Goal: Task Accomplishment & Management: Manage account settings

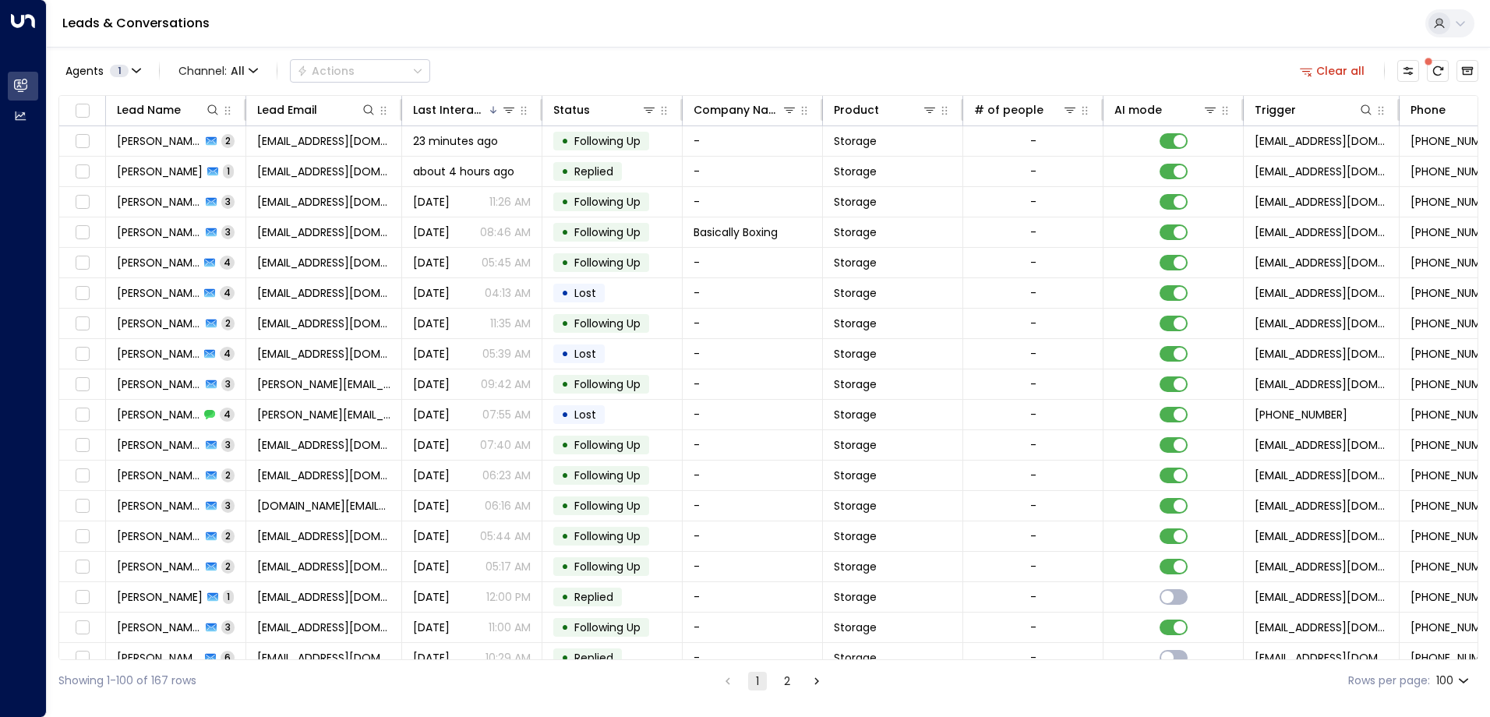
click at [1434, 64] on span at bounding box center [1428, 61] width 13 height 13
click at [1441, 76] on icon "There are new threads available. Refresh the grid to view the latest updates." at bounding box center [1438, 71] width 12 height 12
click at [1441, 76] on icon "Refresh" at bounding box center [1438, 71] width 12 height 12
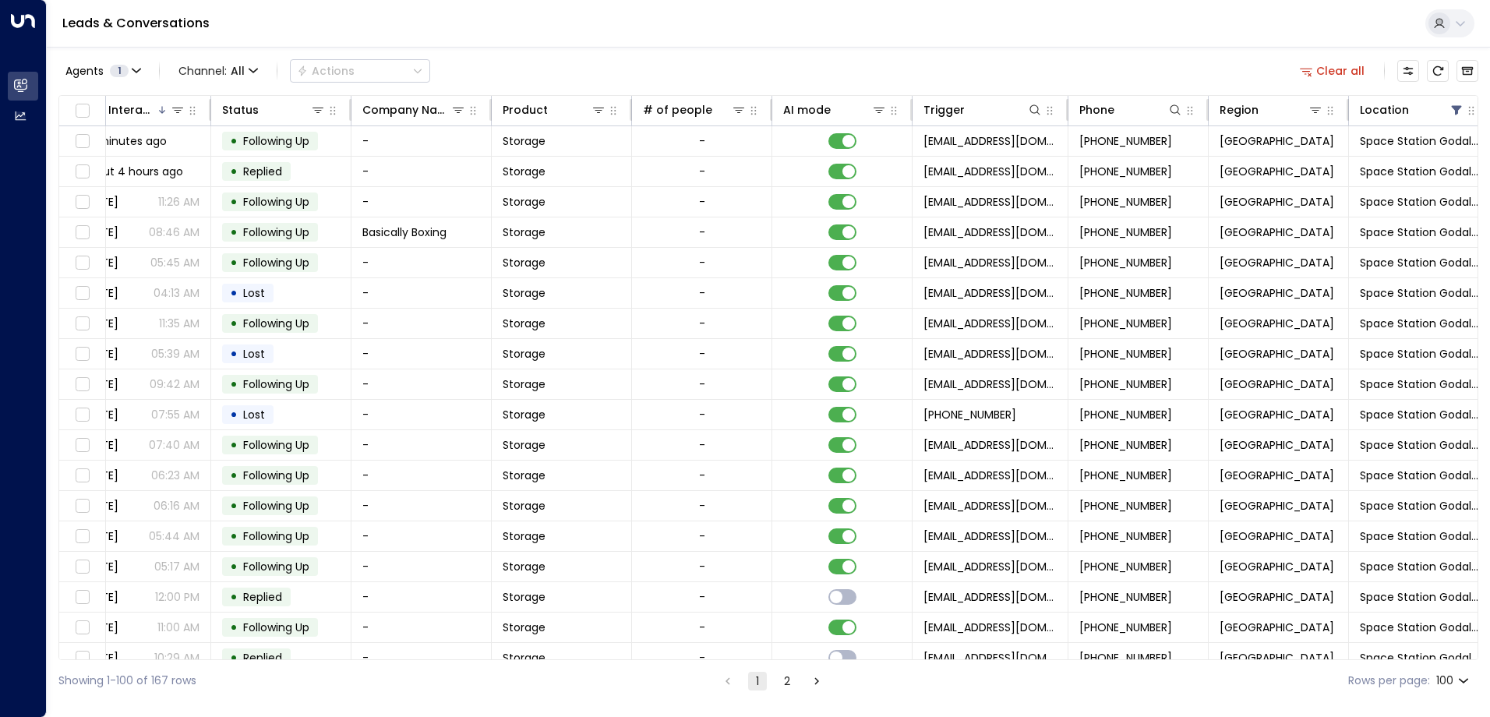
scroll to position [0, 349]
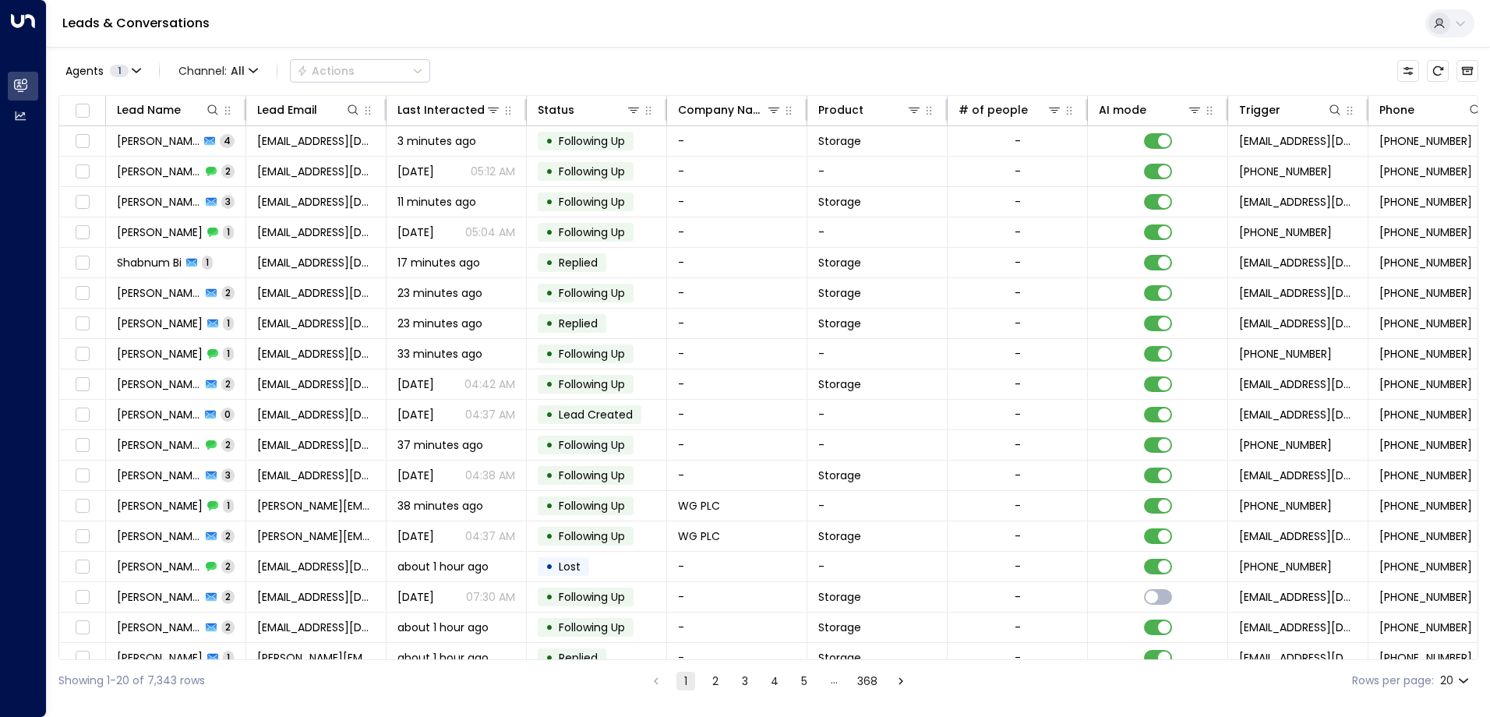
scroll to position [0, 318]
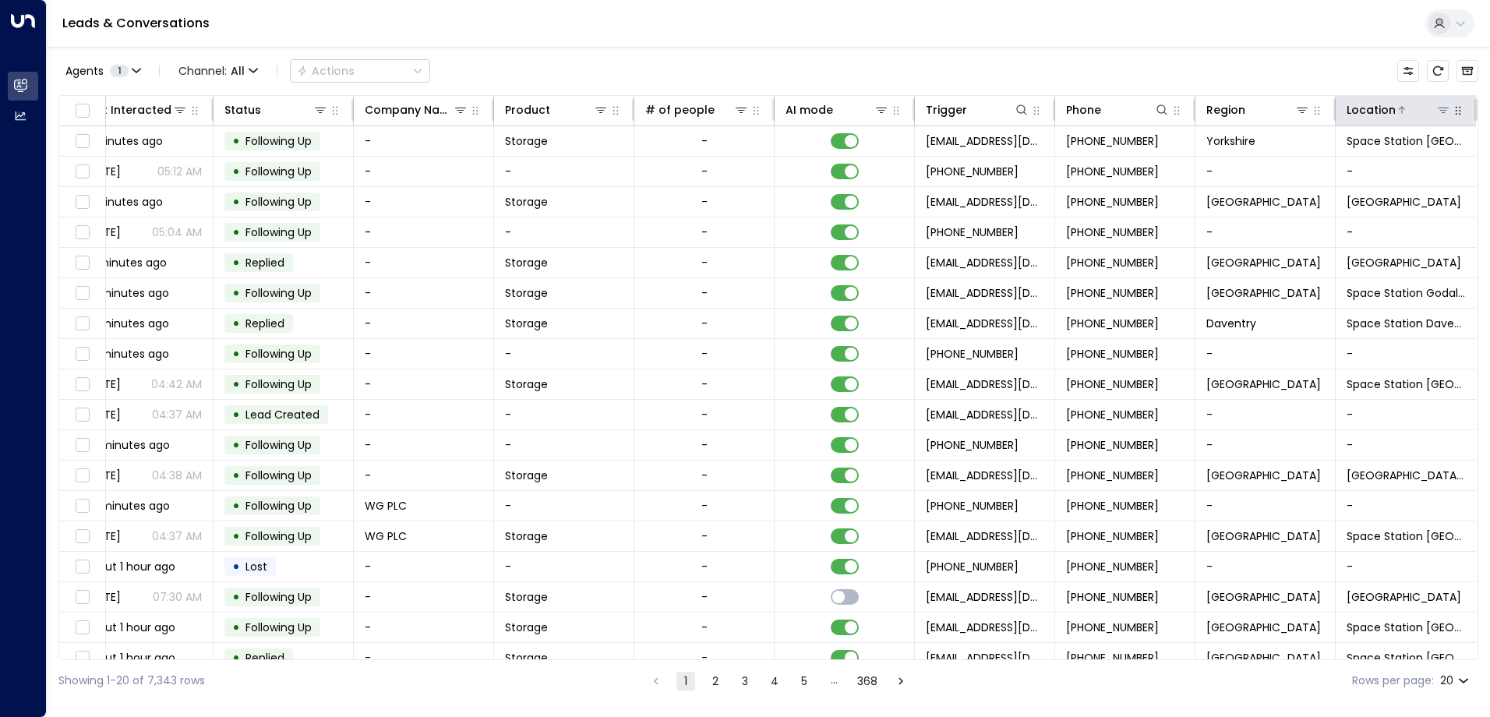
click at [1398, 113] on icon at bounding box center [1402, 109] width 9 height 9
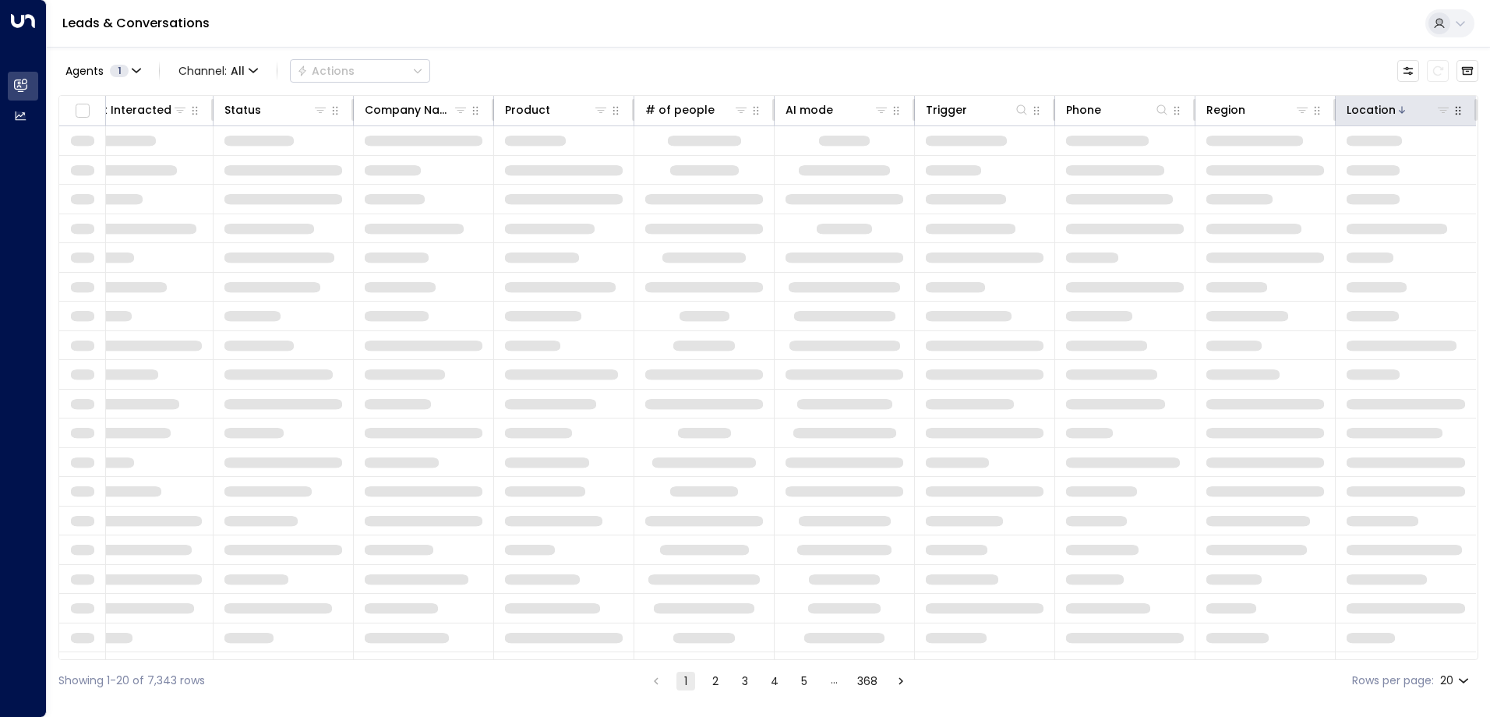
click at [1398, 113] on icon at bounding box center [1402, 109] width 9 height 9
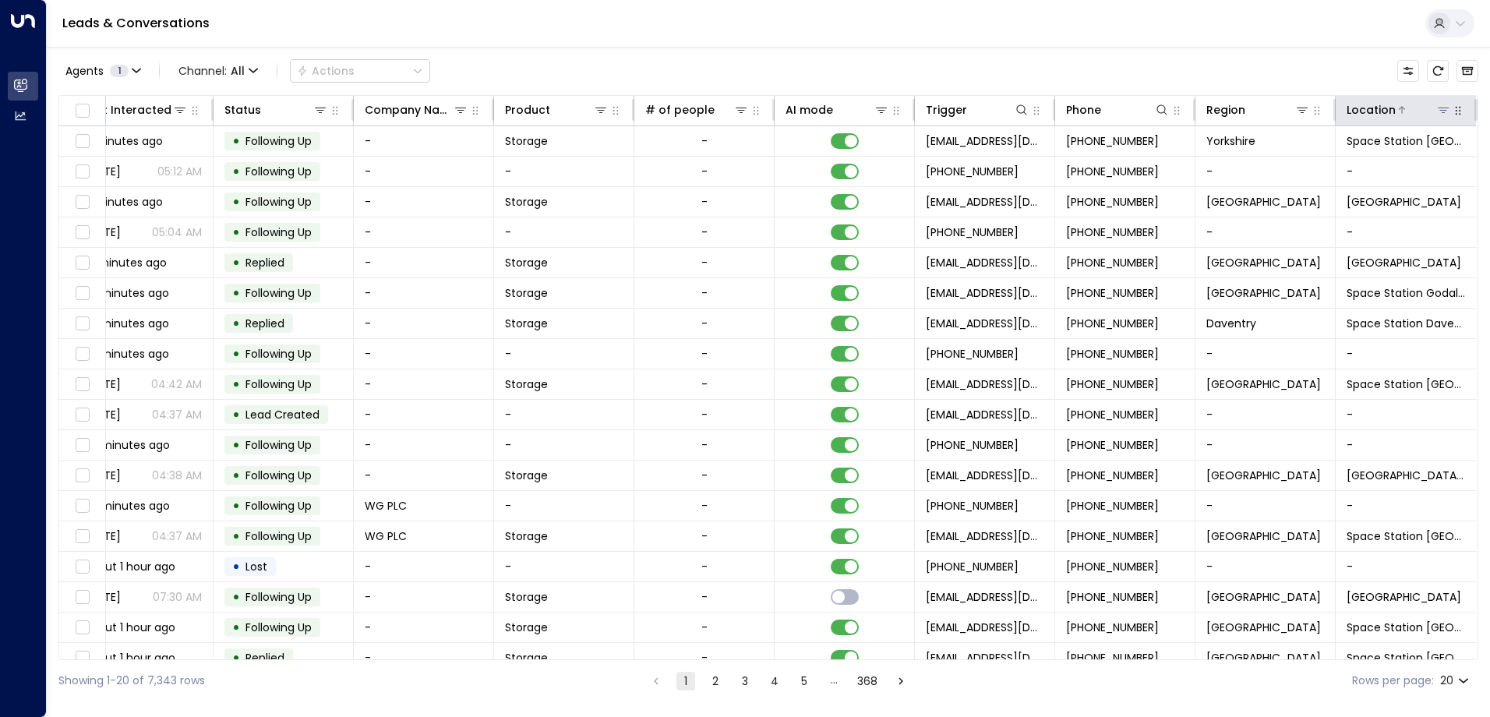
click at [1441, 111] on icon at bounding box center [1443, 110] width 11 height 5
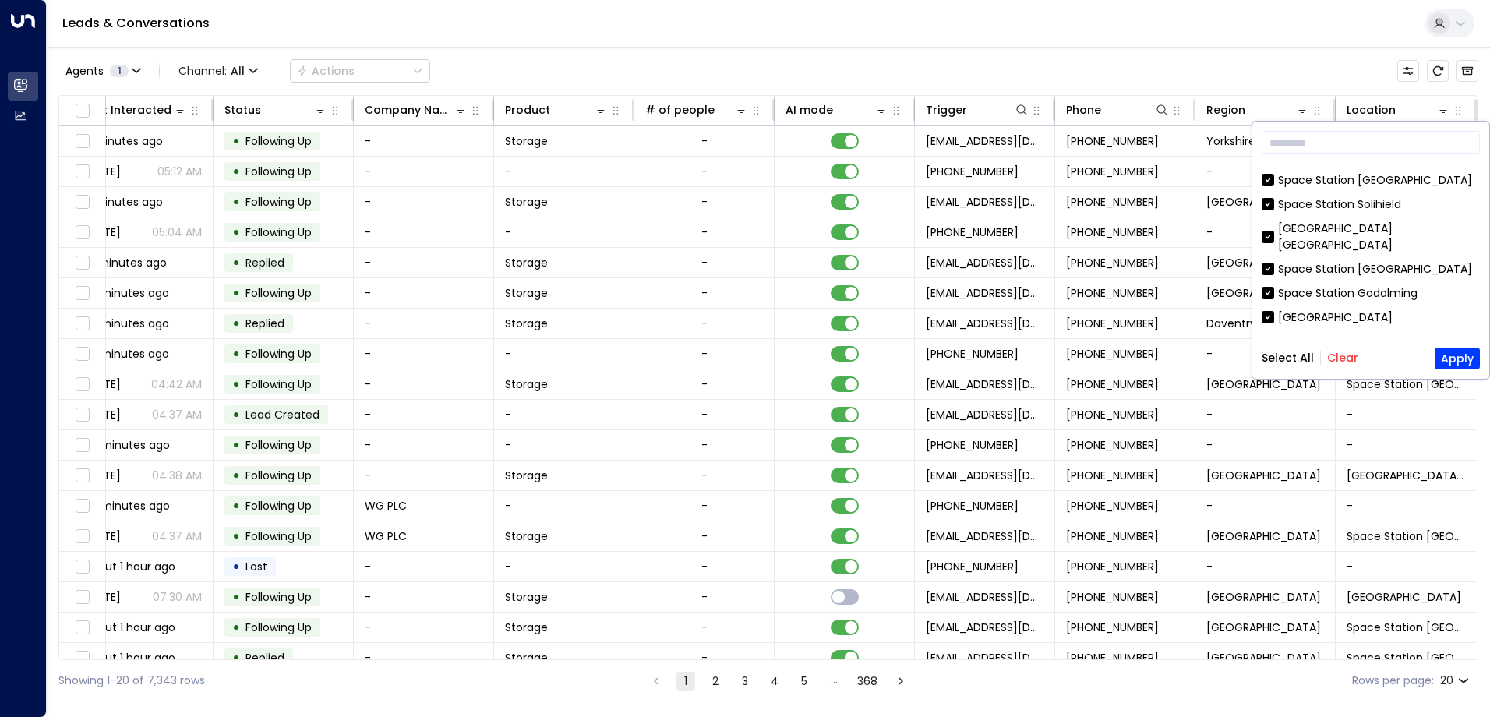
scroll to position [156, 0]
click at [1334, 361] on button "Clear" at bounding box center [1342, 358] width 31 height 12
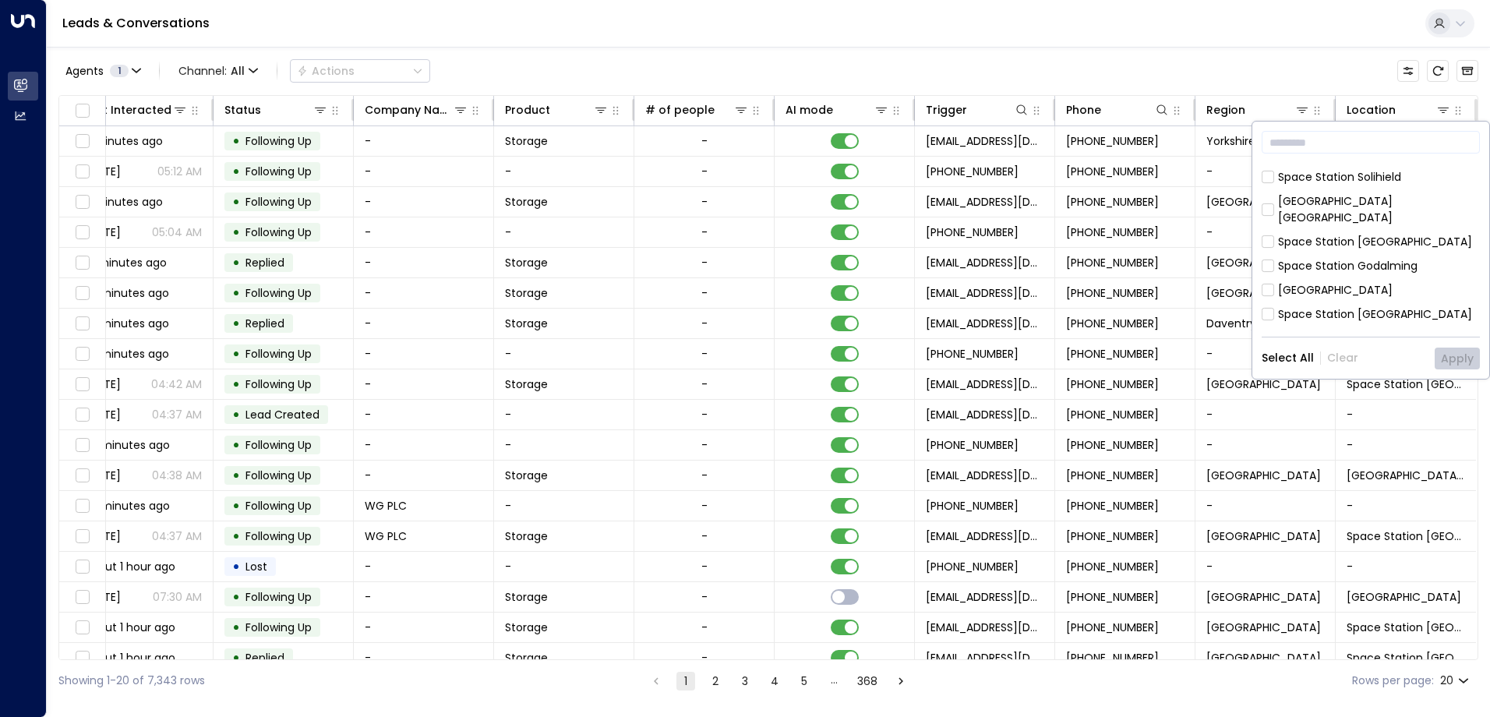
click at [1336, 258] on div "Space Station Godalming" at bounding box center [1348, 266] width 140 height 16
click at [1461, 349] on button "Apply" at bounding box center [1457, 359] width 45 height 22
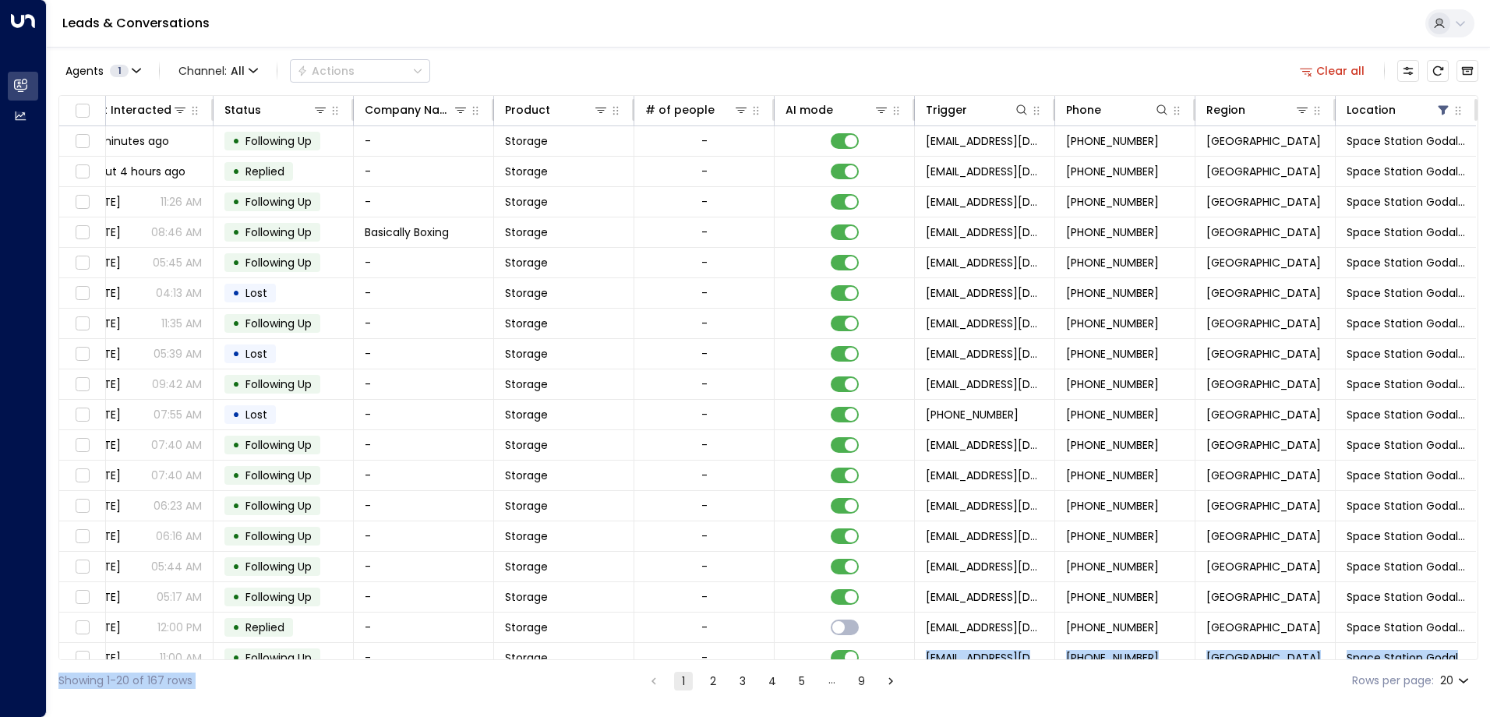
drag, startPoint x: 832, startPoint y: 659, endPoint x: 719, endPoint y: 666, distance: 113.2
click at [719, 666] on div "Agents 1 Channel: All Actions Clear all Lead Name Lead Email Last Interacted St…" at bounding box center [768, 374] width 1420 height 655
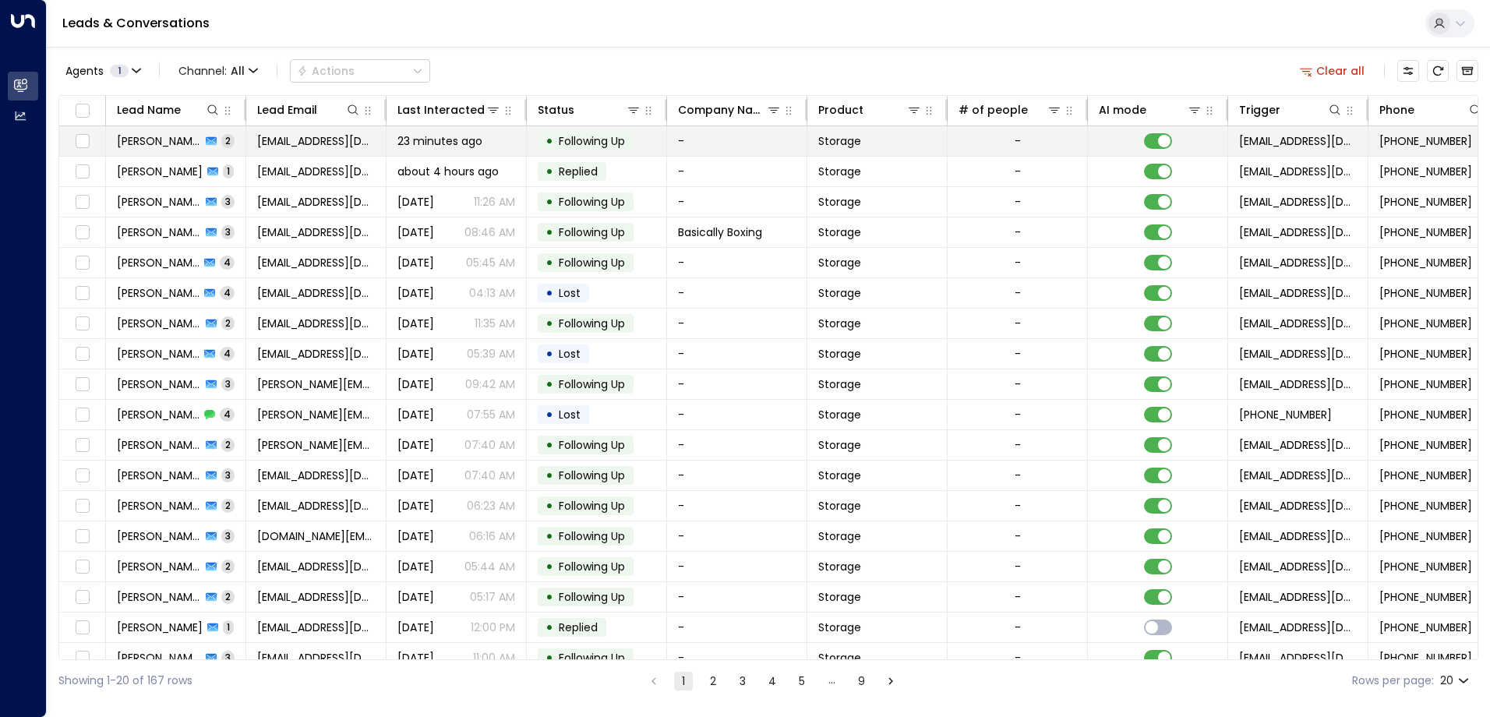
click at [678, 138] on td "-" at bounding box center [737, 141] width 140 height 30
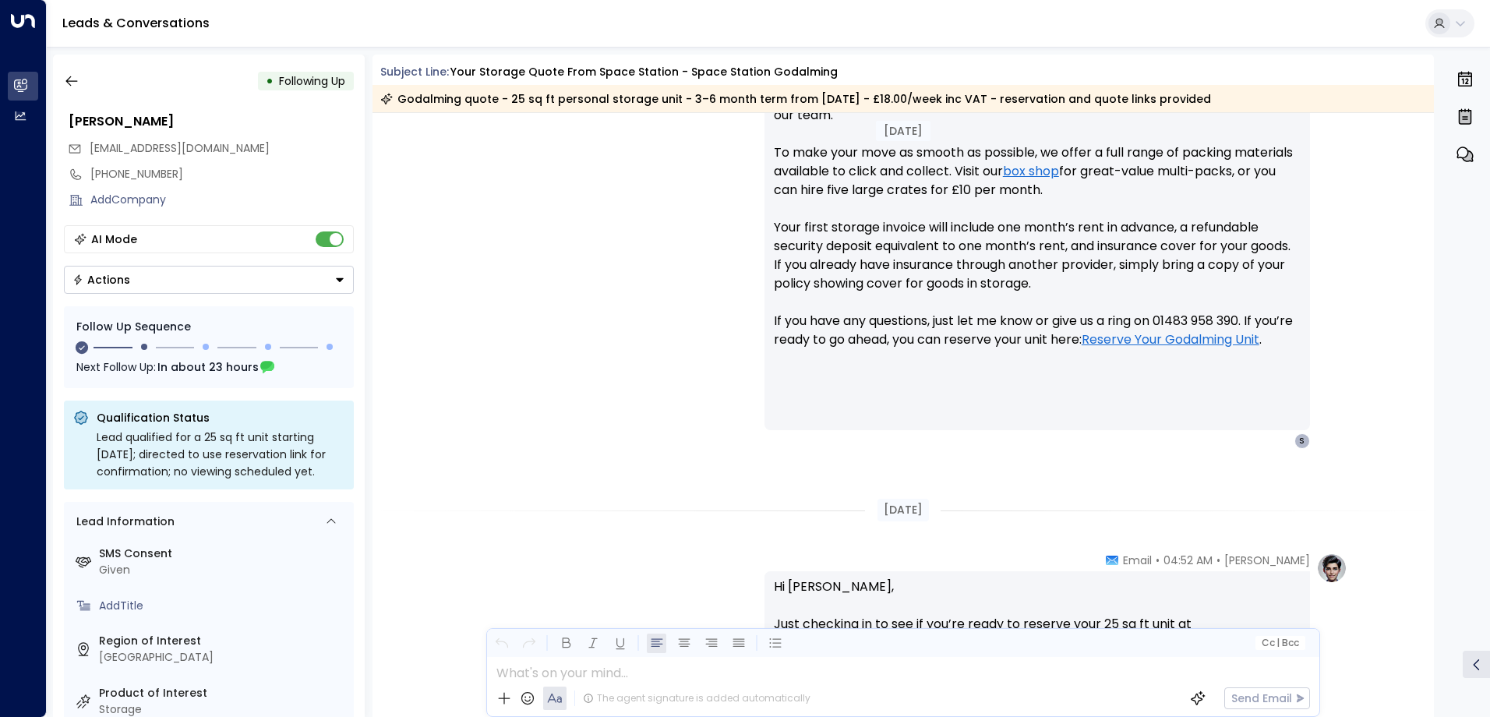
scroll to position [1090, 0]
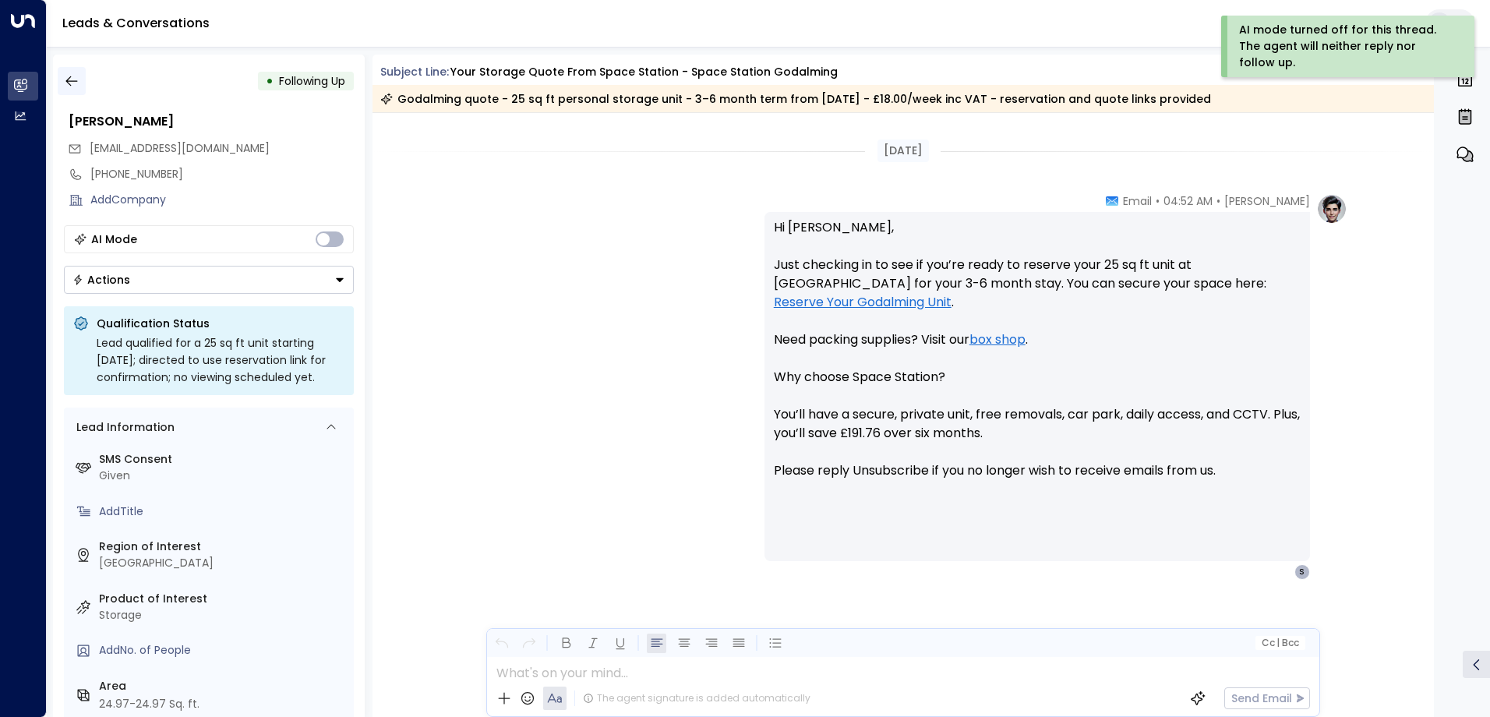
click at [79, 80] on icon "button" at bounding box center [72, 81] width 16 height 16
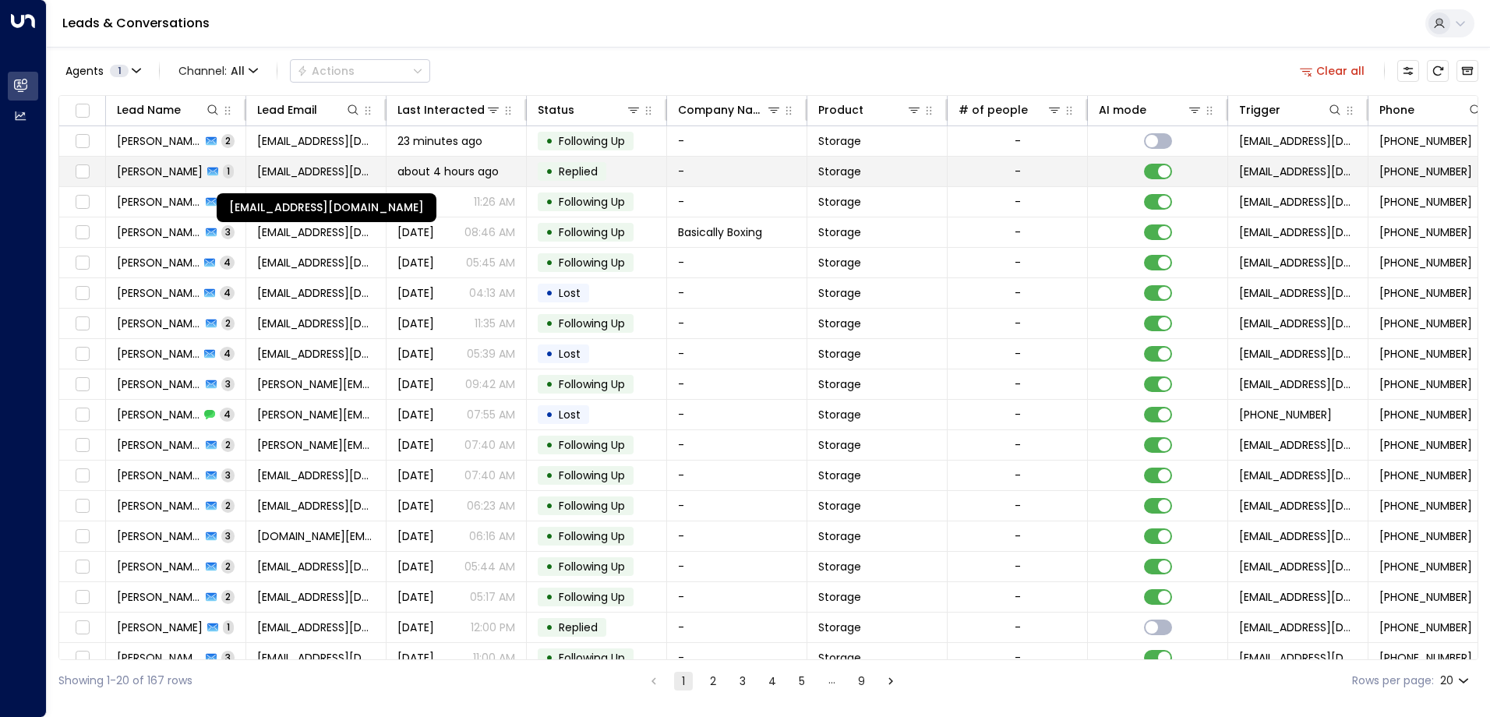
click at [270, 165] on span "[EMAIL_ADDRESS][DOMAIN_NAME]" at bounding box center [316, 172] width 118 height 16
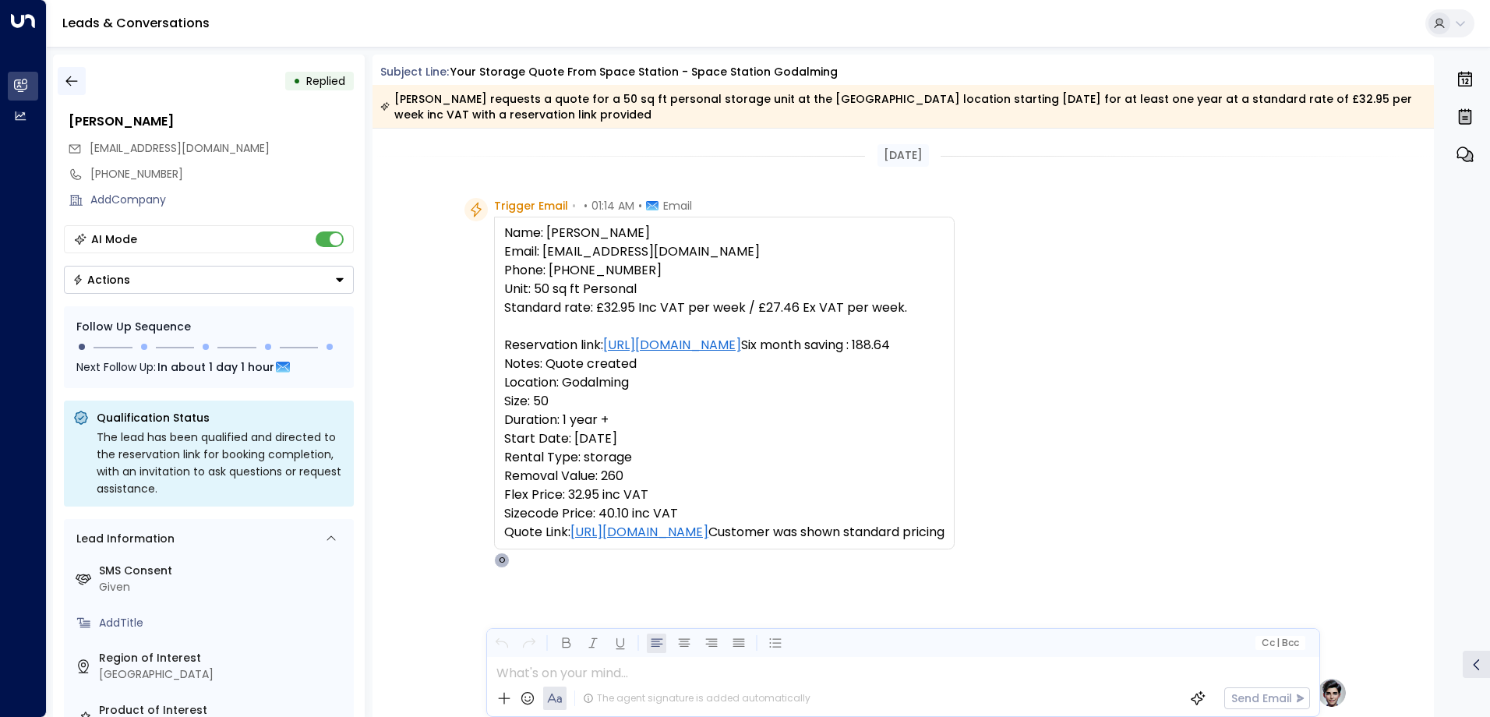
click at [76, 82] on icon "button" at bounding box center [72, 81] width 16 height 16
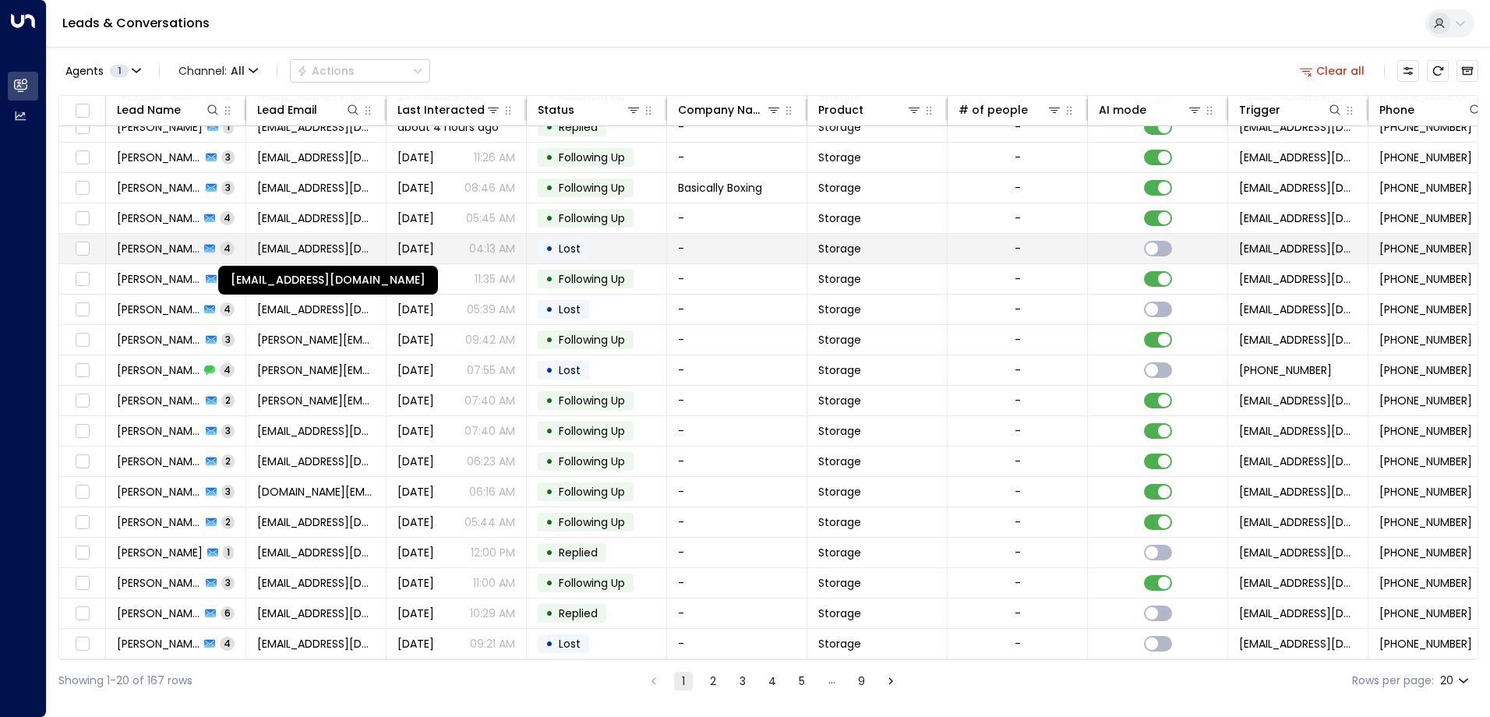
scroll to position [80, 0]
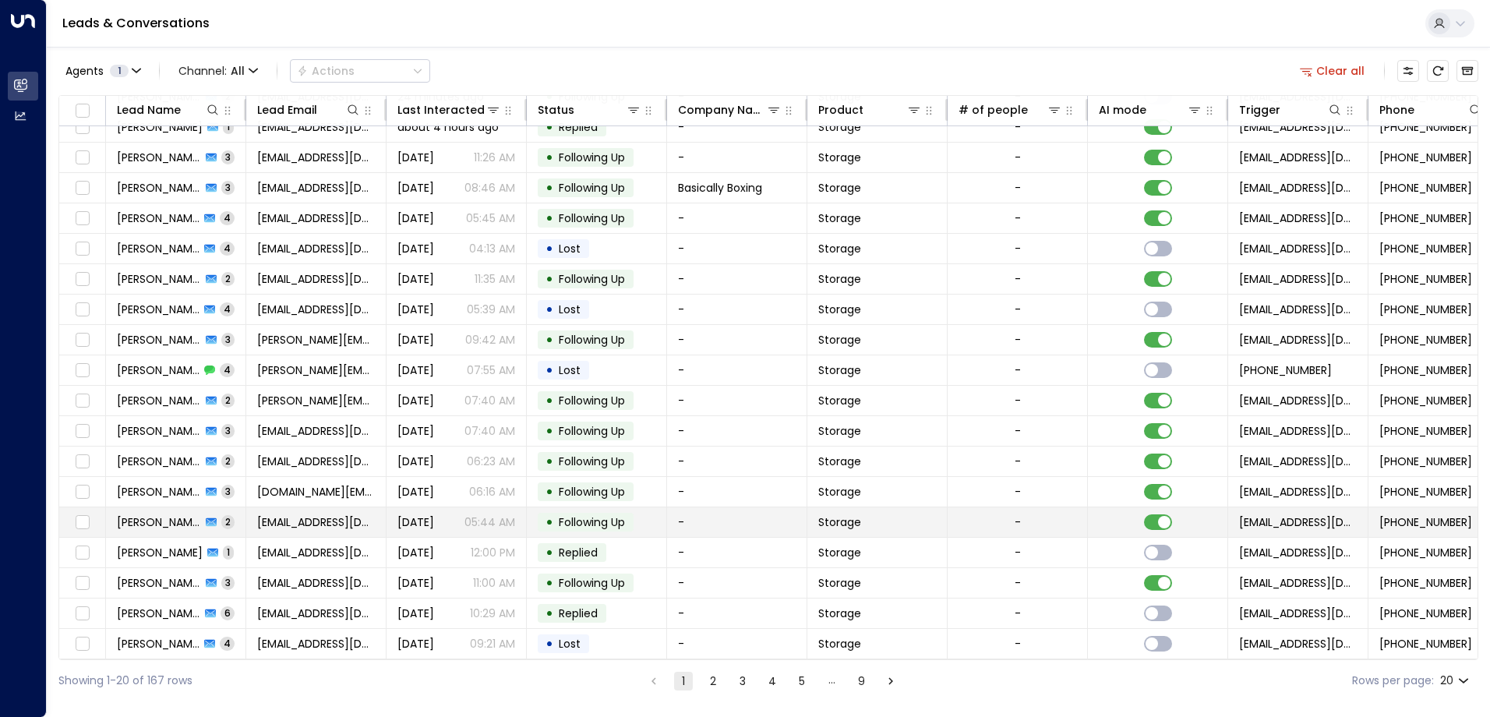
click at [696, 518] on td "-" at bounding box center [737, 522] width 140 height 30
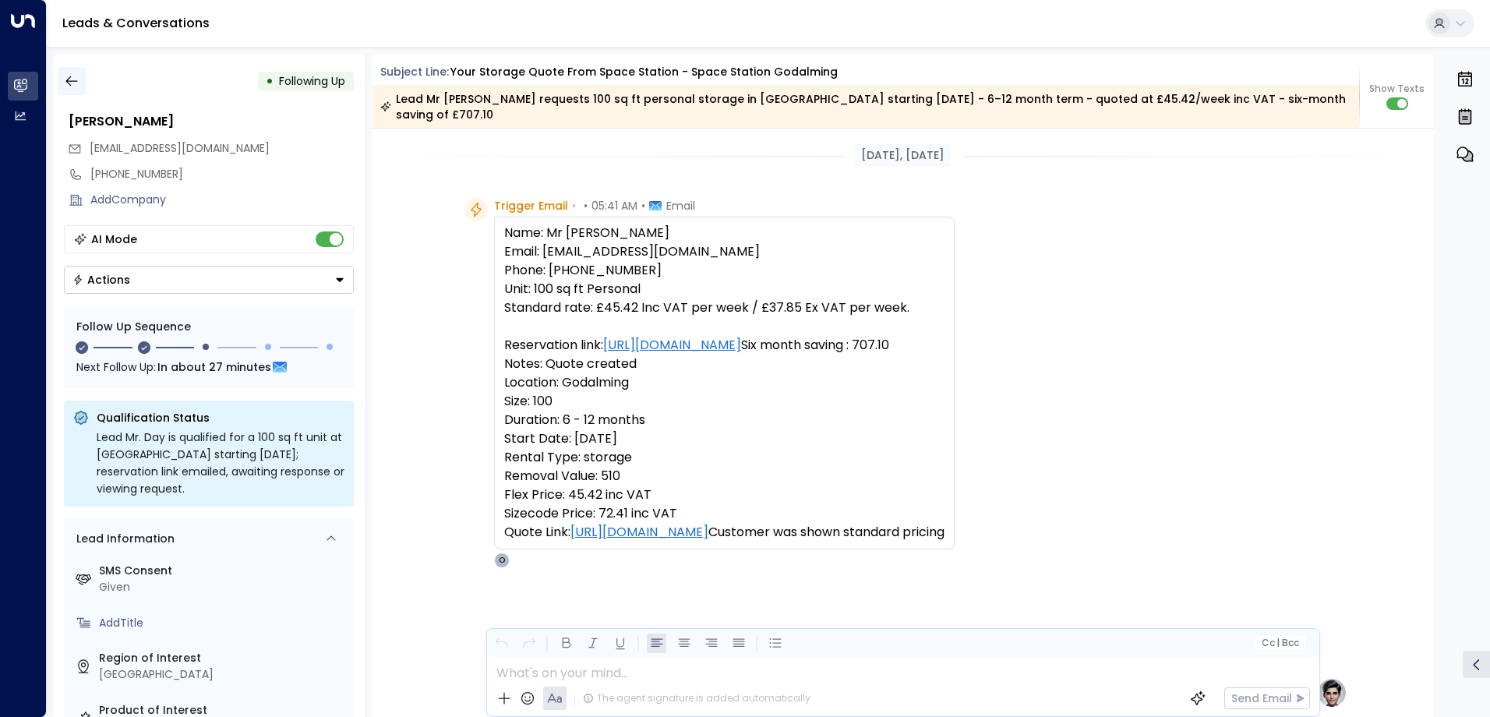
click at [76, 79] on icon "button" at bounding box center [72, 81] width 16 height 16
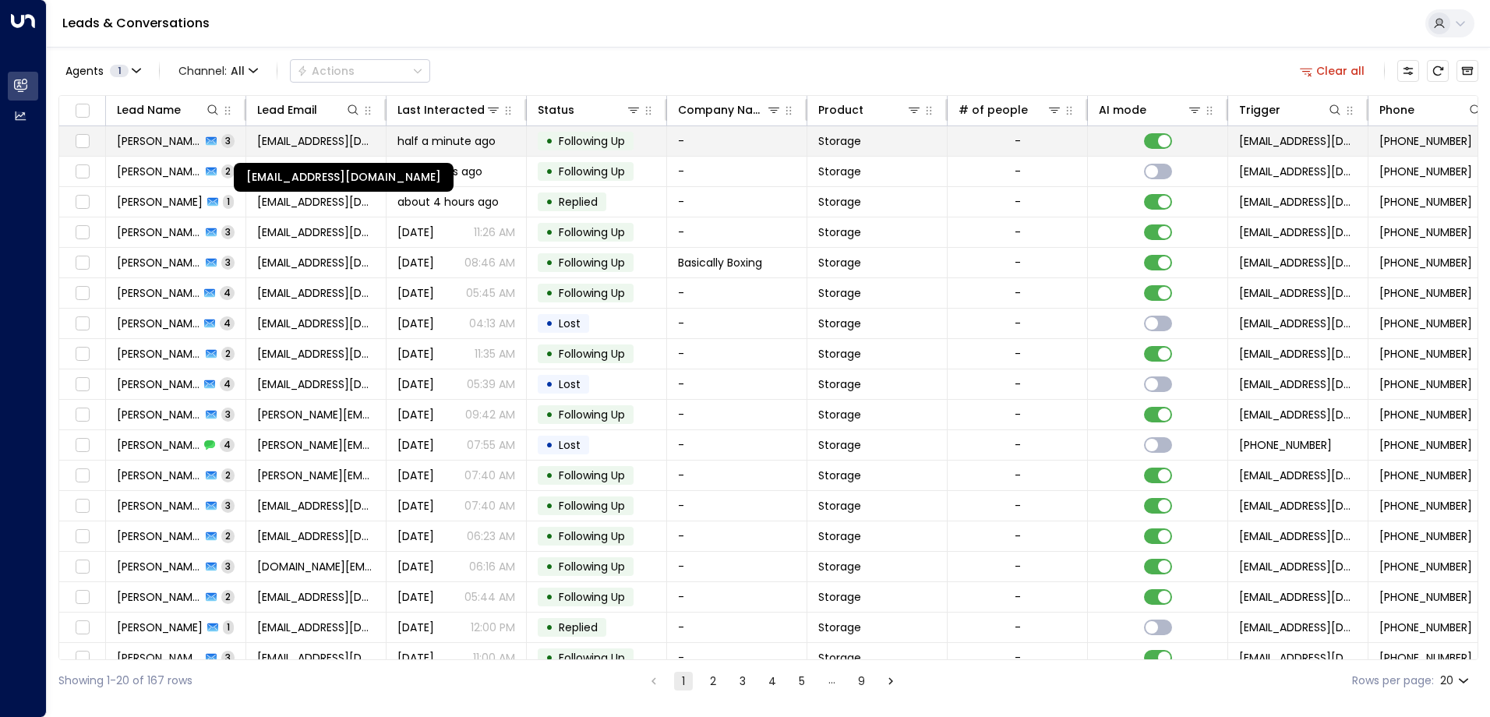
click at [345, 148] on span "[EMAIL_ADDRESS][DOMAIN_NAME]" at bounding box center [316, 141] width 118 height 16
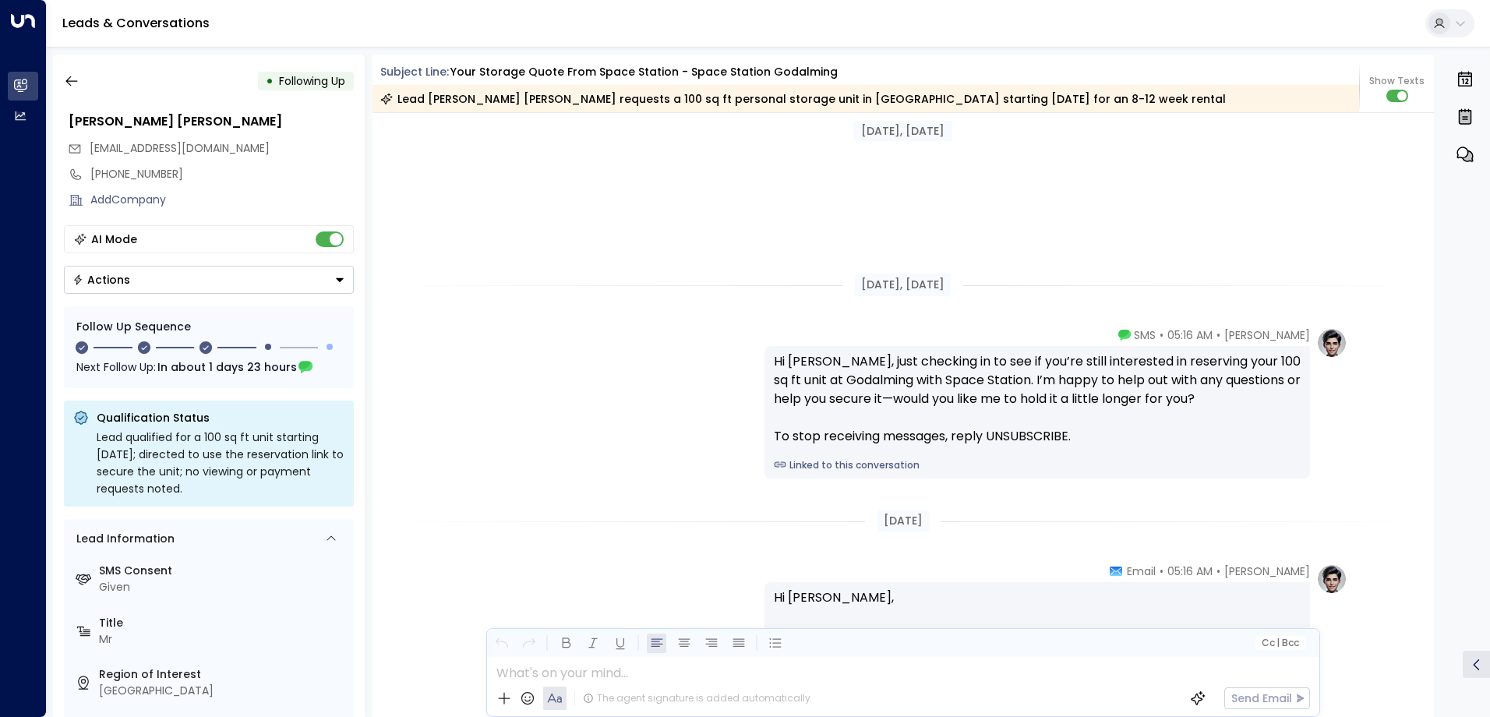
scroll to position [1872, 0]
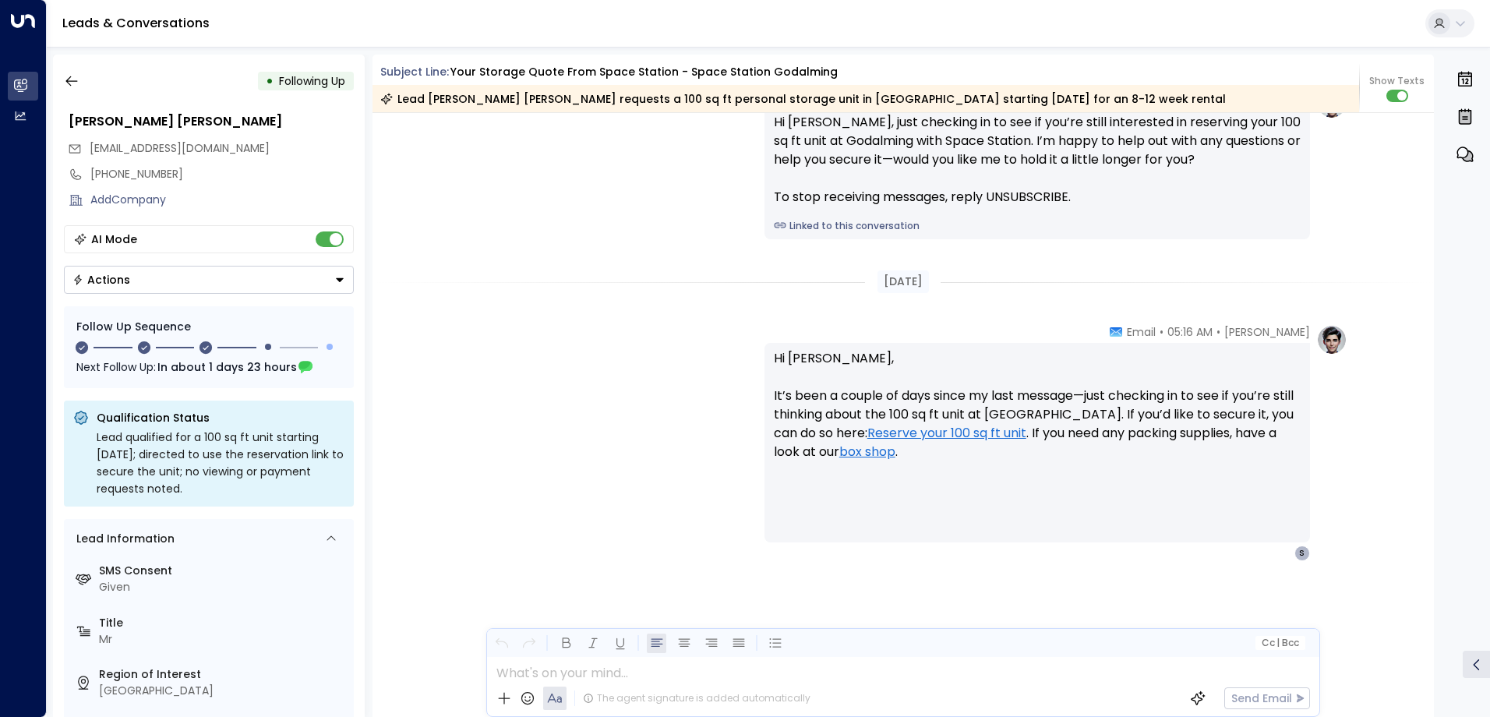
click at [56, 87] on div "• Following Up Simon Gibson Skinner sgibson2707@gmail.com +447469855786 Add Com…" at bounding box center [209, 386] width 312 height 663
click at [76, 73] on icon "button" at bounding box center [72, 81] width 16 height 16
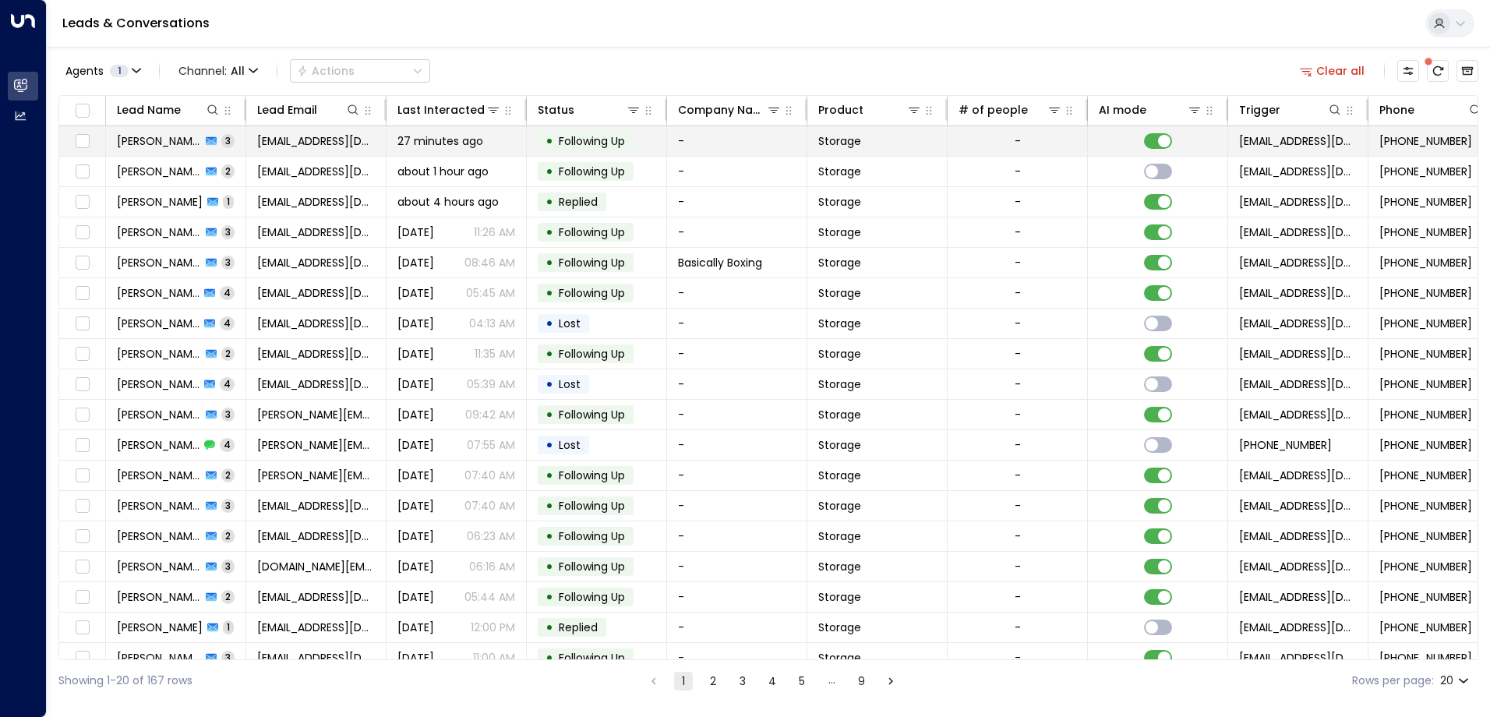
click at [486, 137] on div "27 minutes ago" at bounding box center [457, 141] width 118 height 16
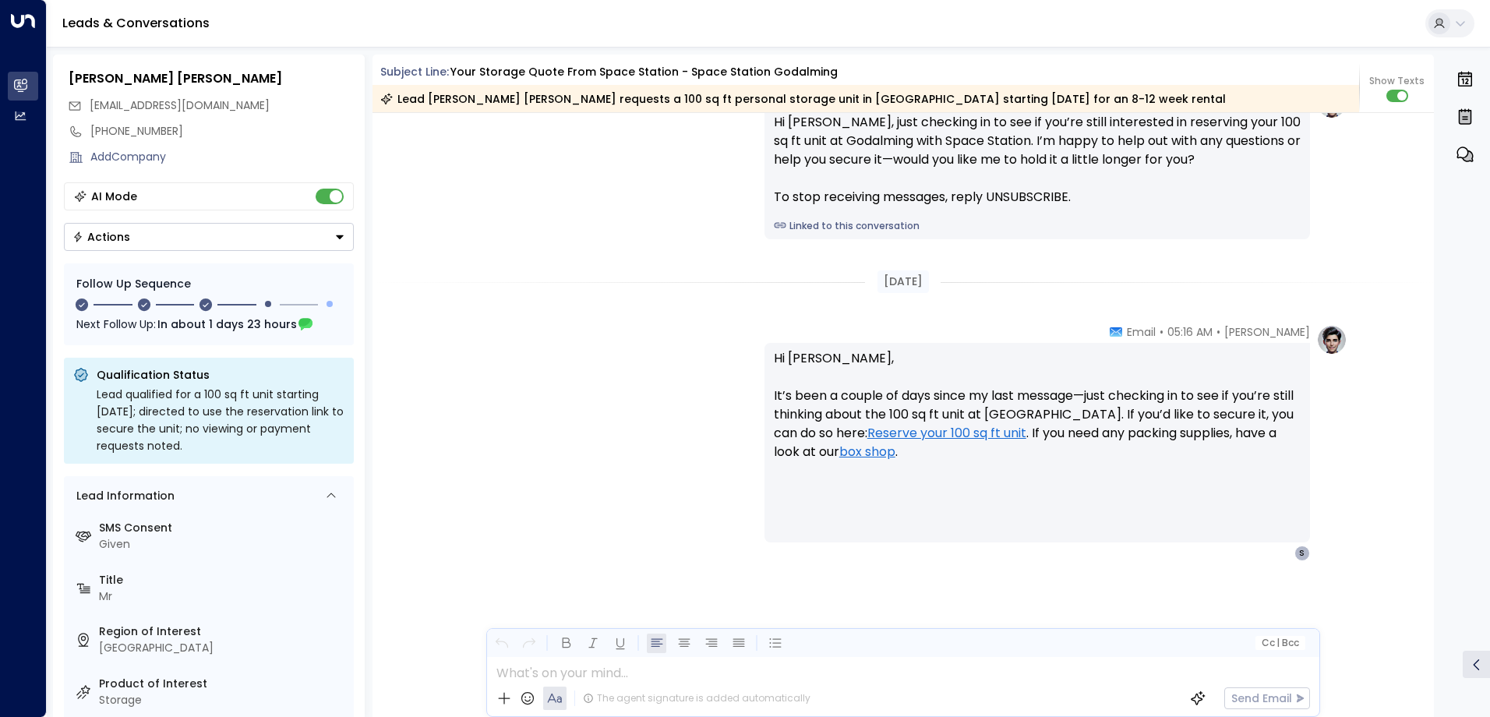
scroll to position [78, 0]
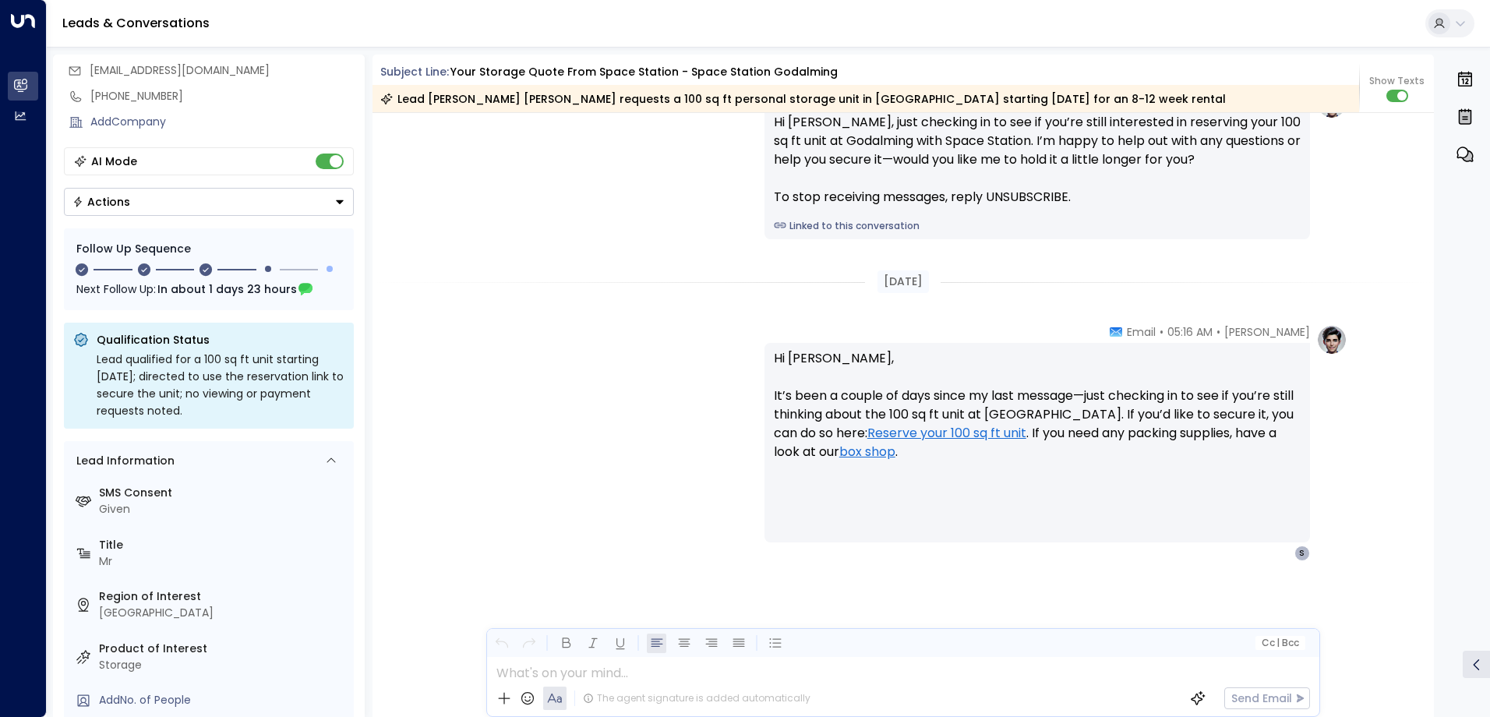
click at [339, 169] on div "AI Mode" at bounding box center [209, 161] width 290 height 28
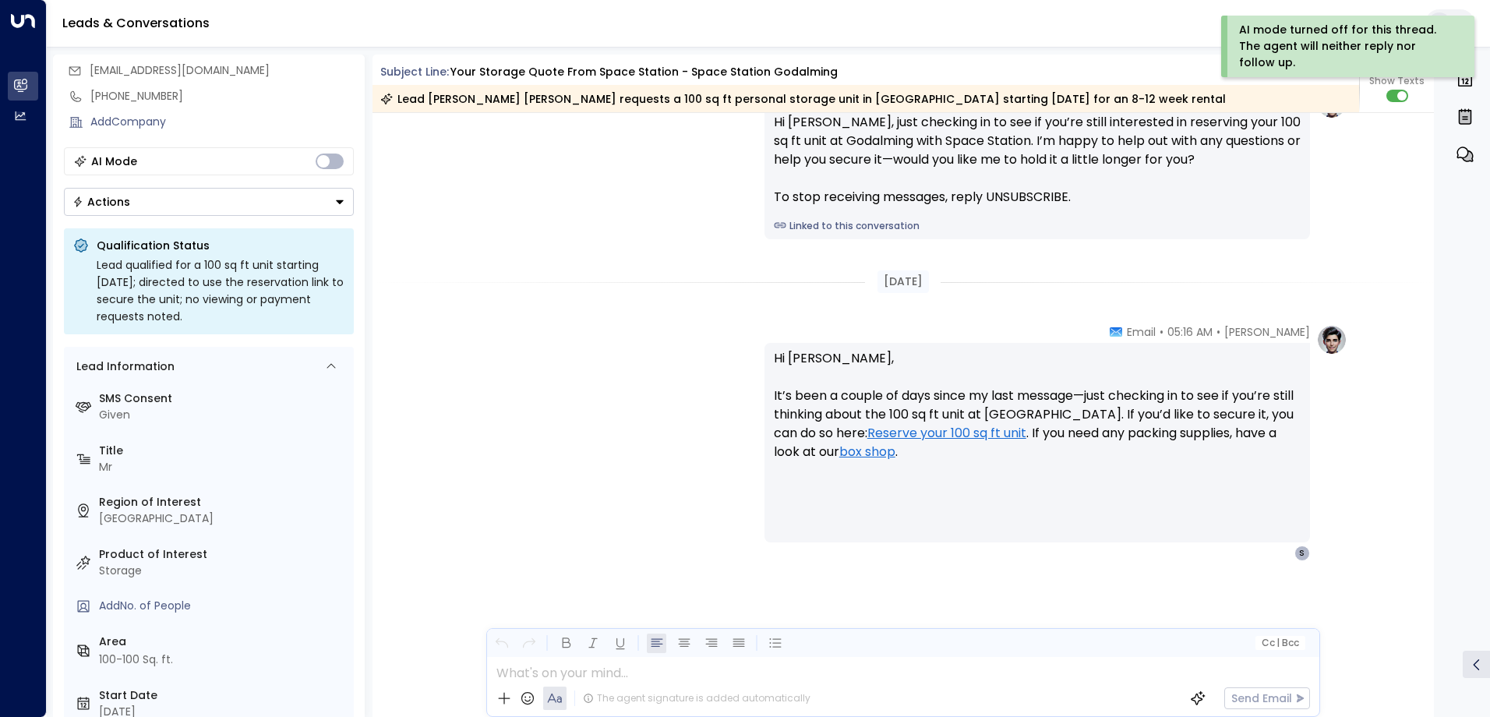
click at [432, 233] on div "Olivia Parker • 05:16 AM • SMS Hi Simon, just checking in to see if you’re stil…" at bounding box center [904, 163] width 1062 height 151
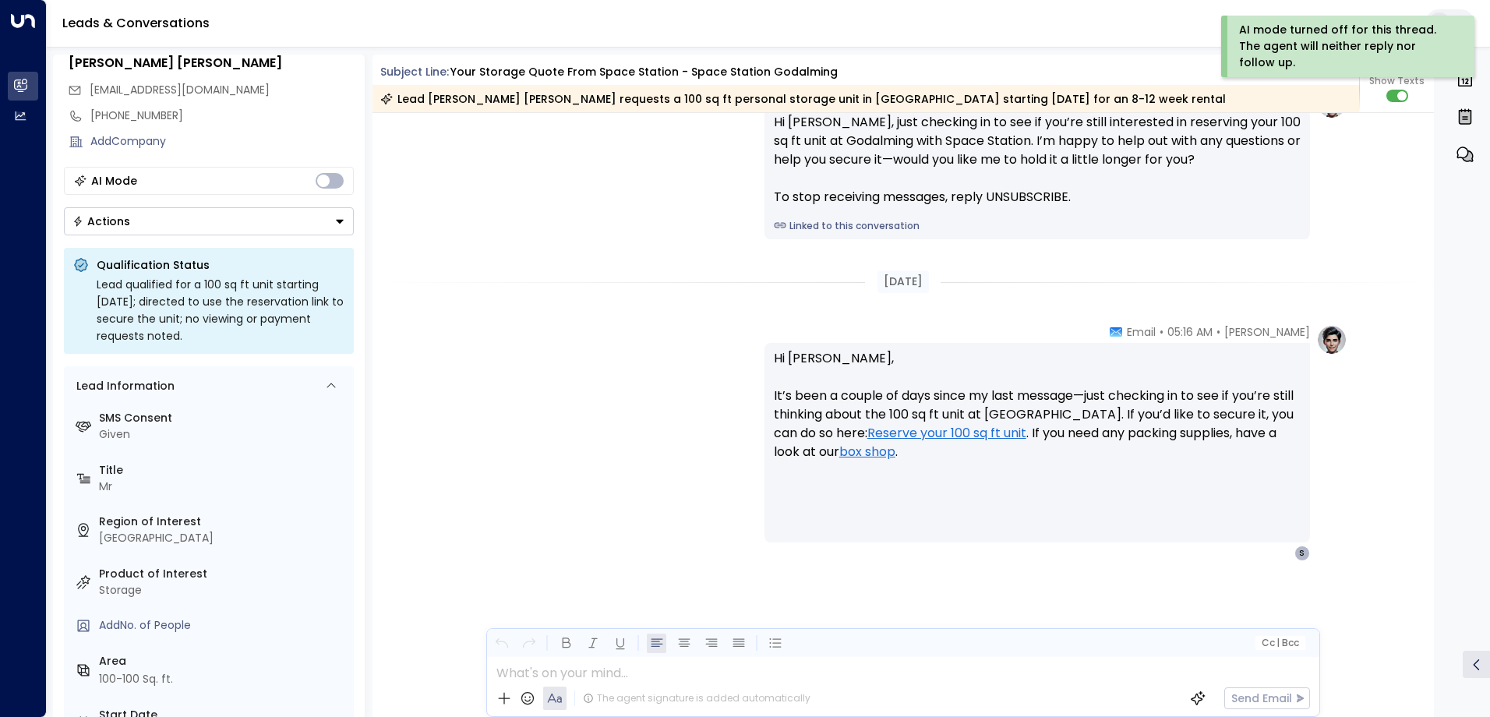
scroll to position [0, 0]
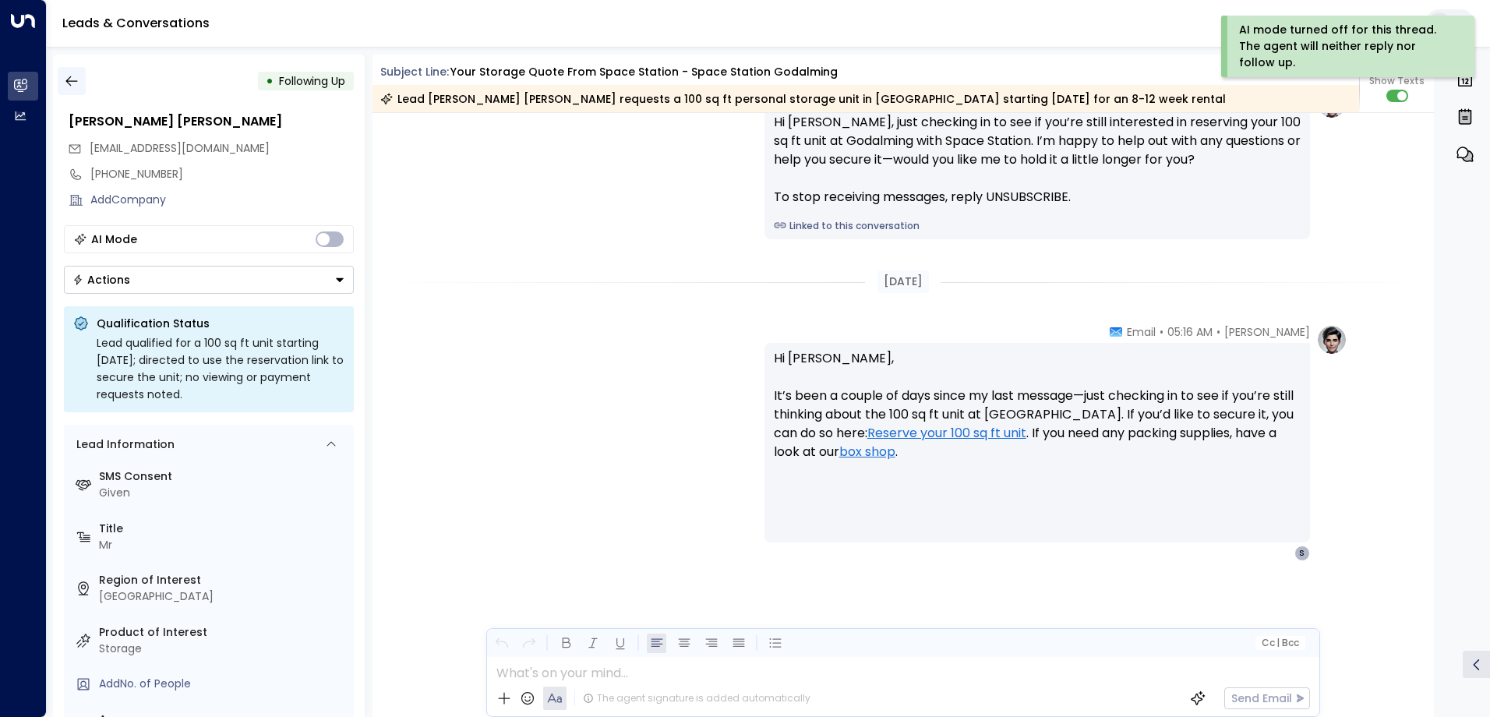
click at [84, 75] on button "button" at bounding box center [72, 81] width 28 height 28
